Goal: Feedback & Contribution: Contribute content

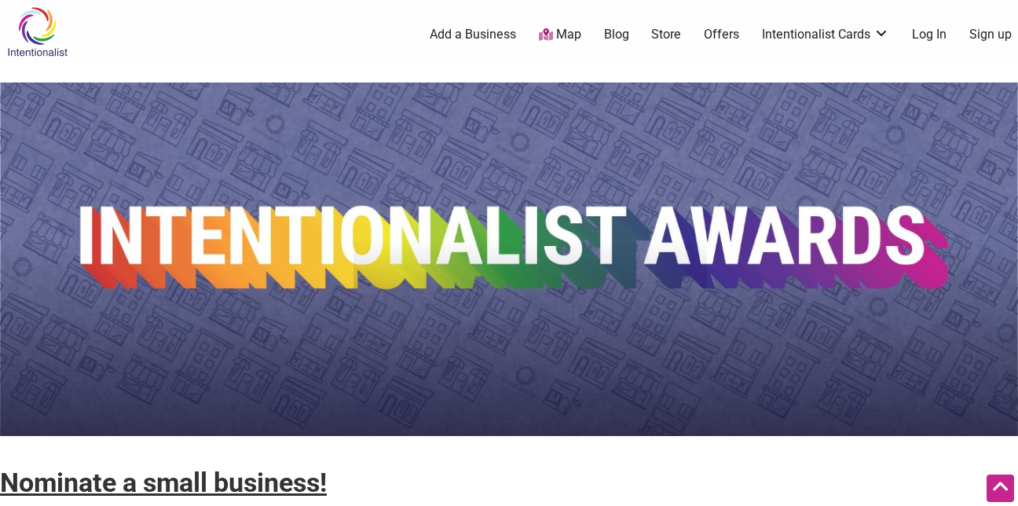
scroll to position [1242, 0]
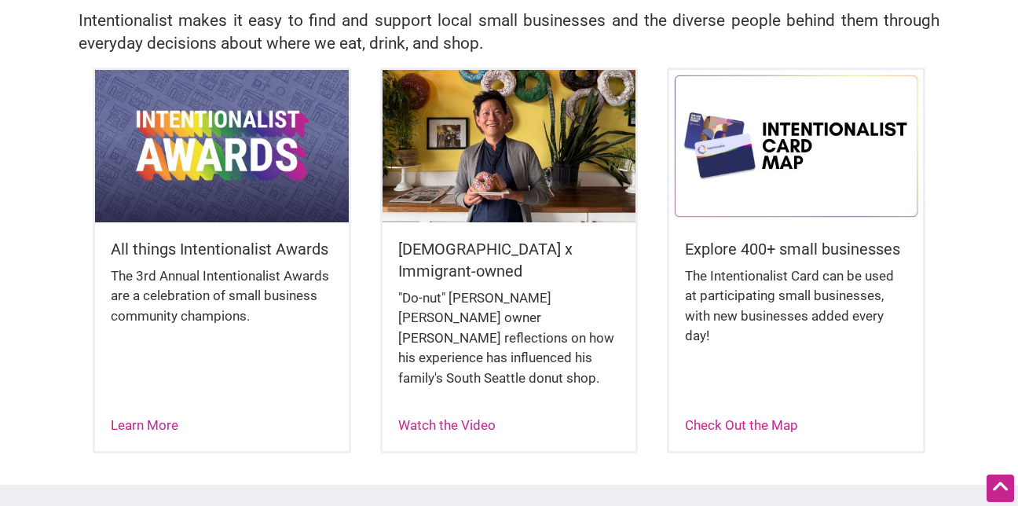
scroll to position [382, 0]
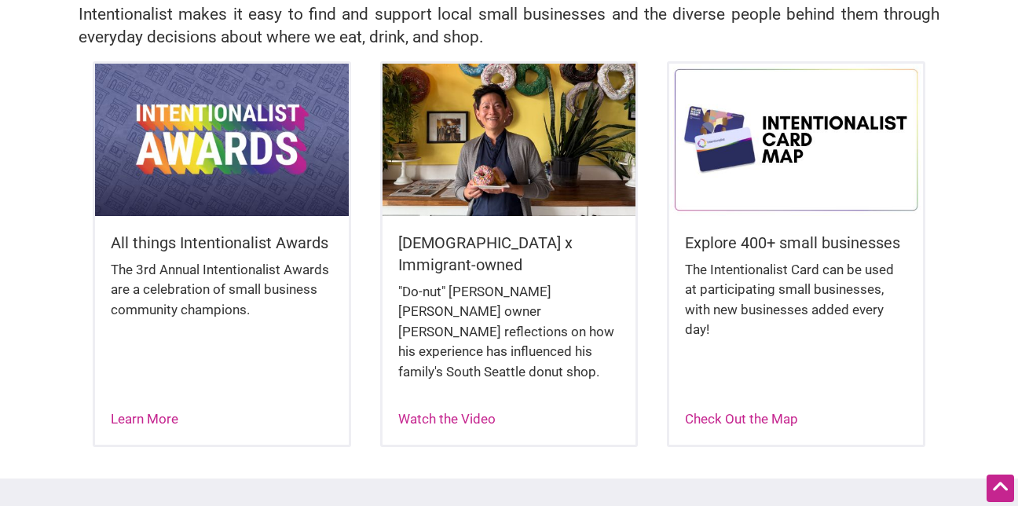
click at [261, 162] on img at bounding box center [222, 140] width 254 height 152
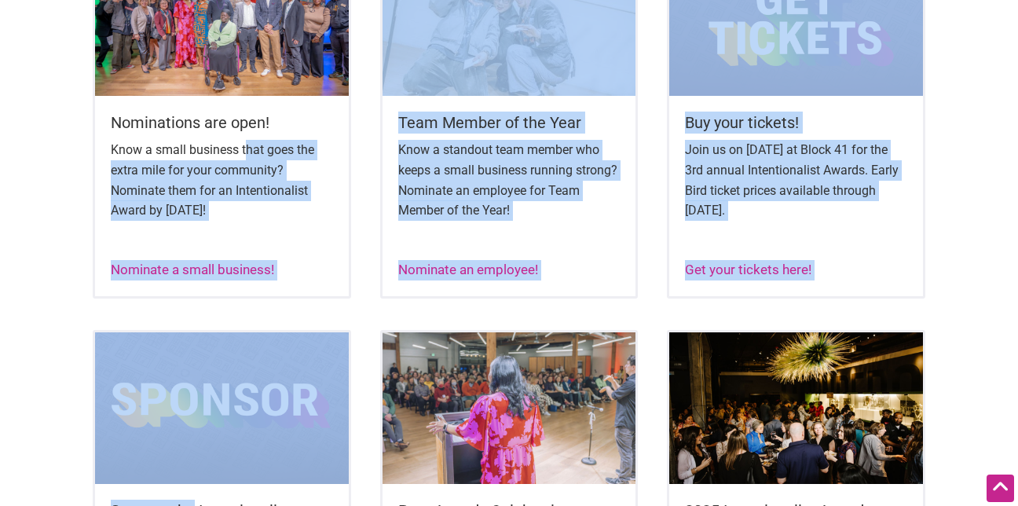
scroll to position [790, 0]
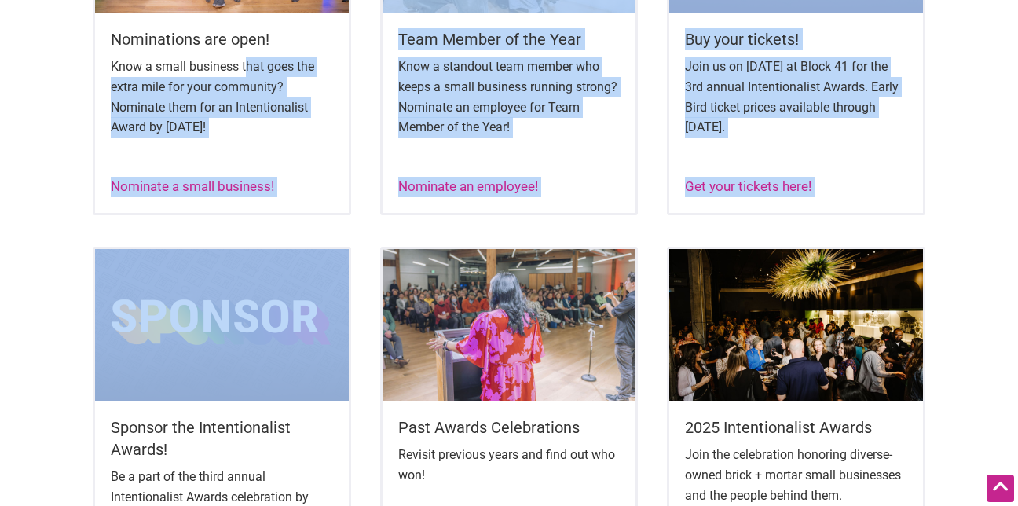
drag, startPoint x: 247, startPoint y: 321, endPoint x: 271, endPoint y: 290, distance: 39.8
click at [80, 153] on div "Nominations are open! Know a small business that goes the extra mile for your c…" at bounding box center [509, 53] width 1018 height 388
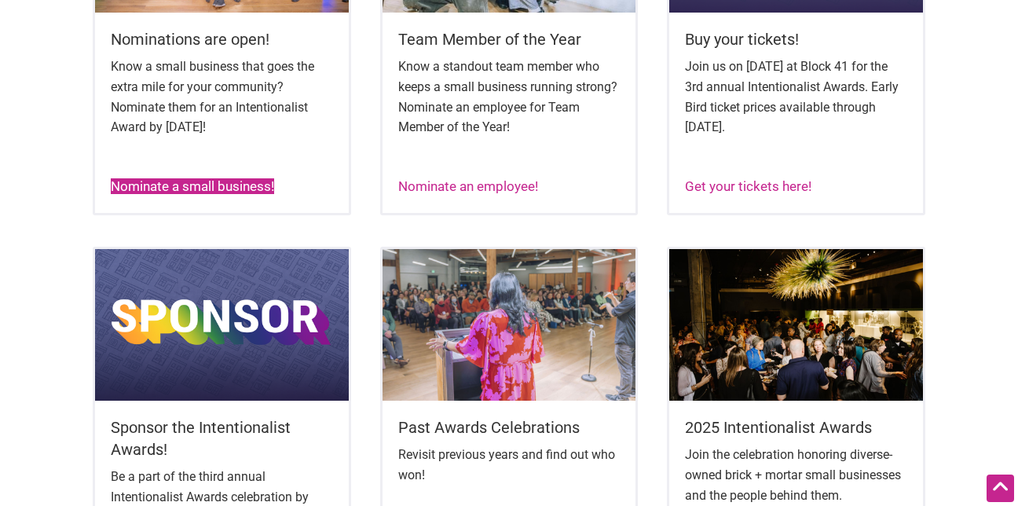
click at [143, 190] on link "Nominate a small business!" at bounding box center [192, 186] width 163 height 16
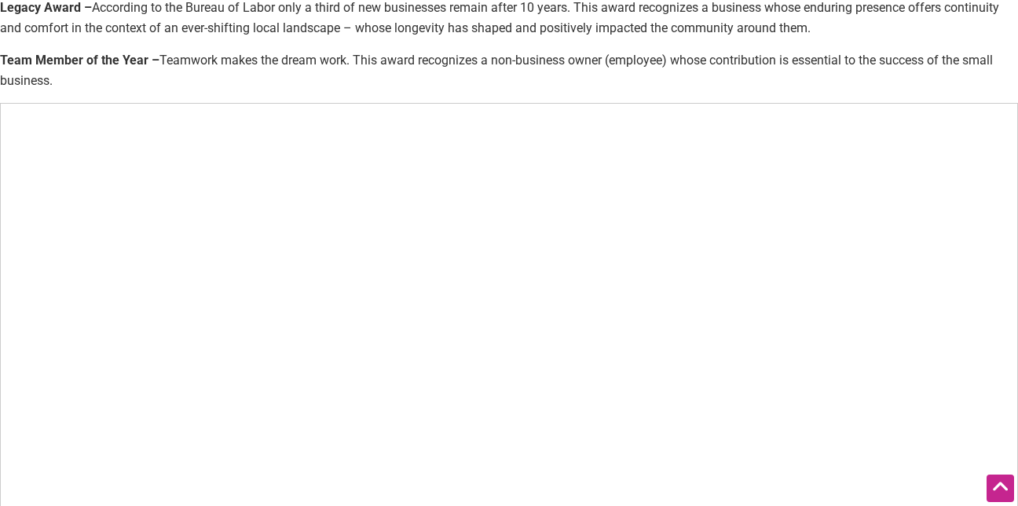
scroll to position [57, 0]
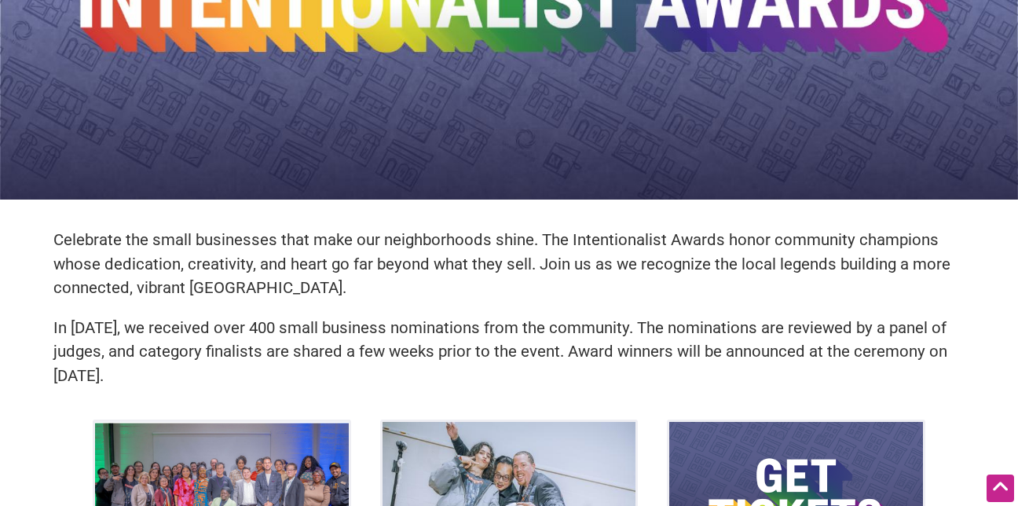
scroll to position [184, 0]
